Goal: Check status

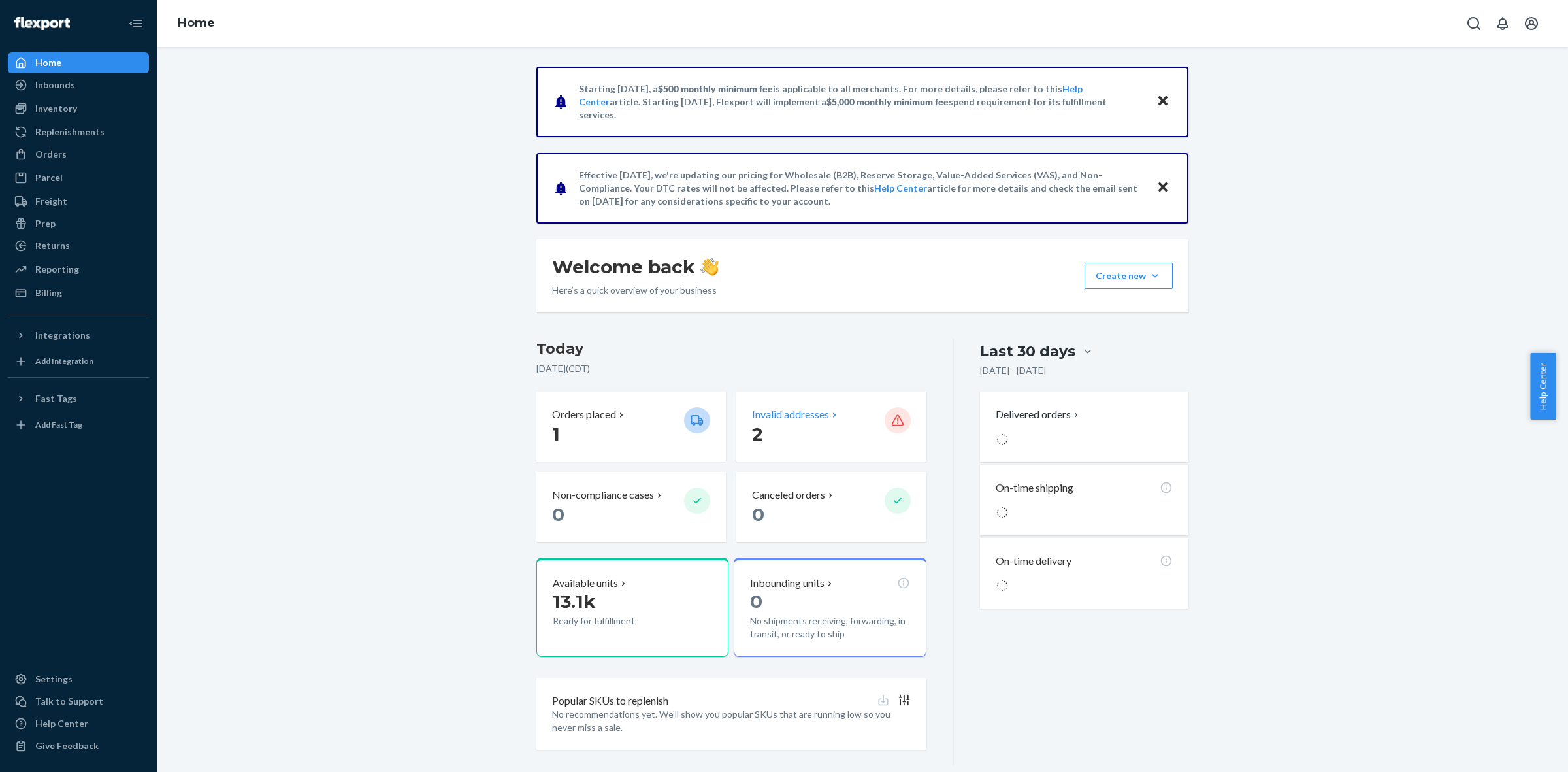
click at [811, 459] on div "Invalid addresses 2" at bounding box center [831, 427] width 190 height 70
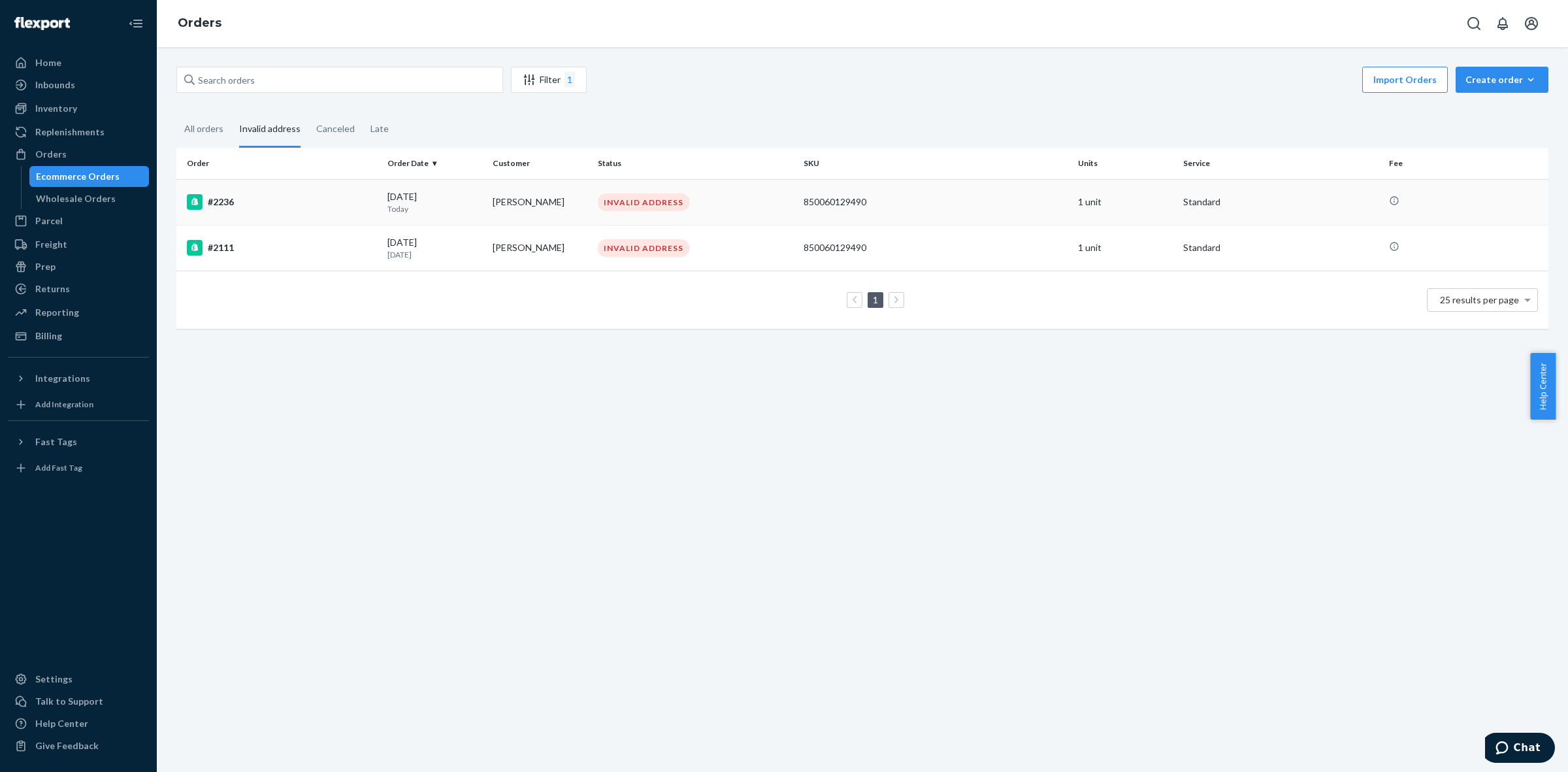
click at [896, 209] on td "850060129490" at bounding box center [935, 202] width 274 height 46
